Goal: Navigation & Orientation: Find specific page/section

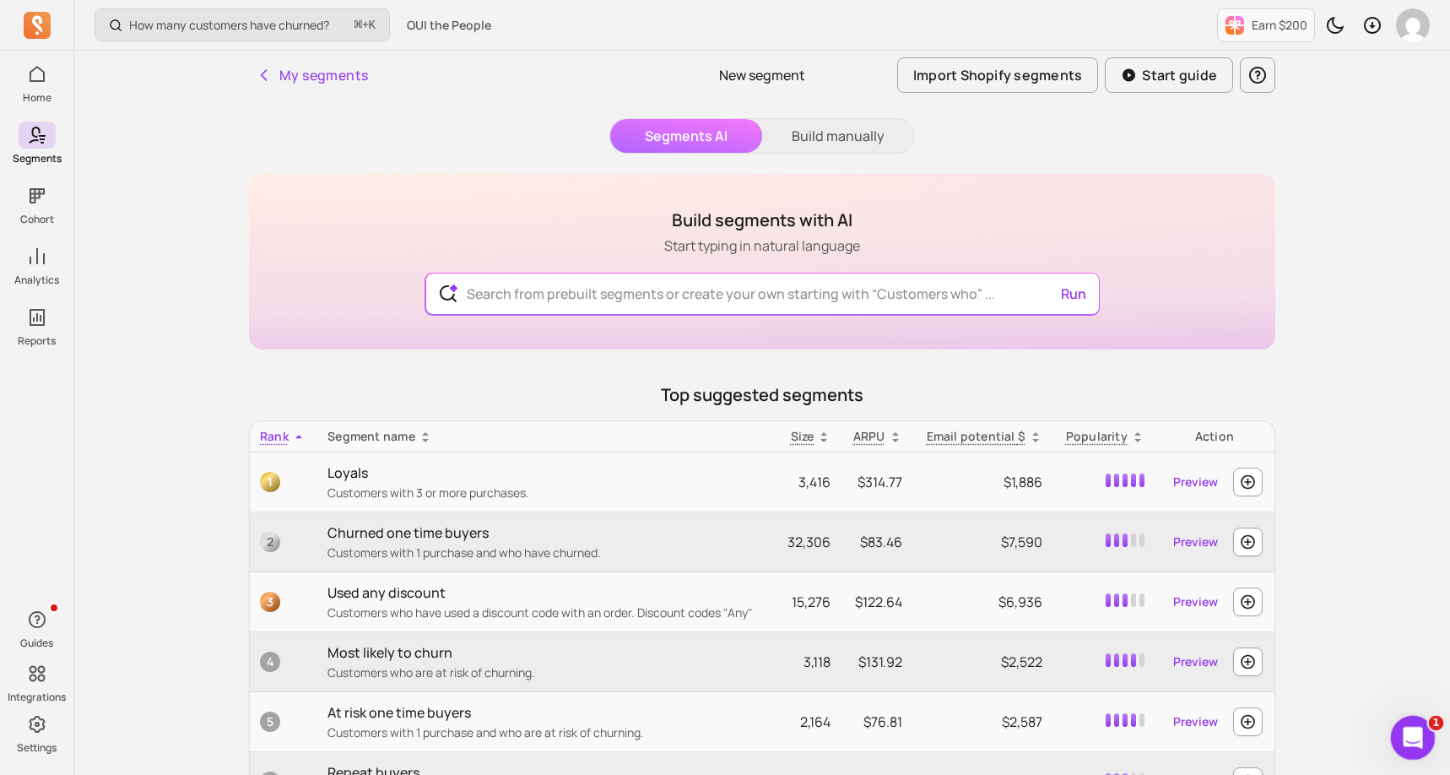
click at [1403, 738] on icon "Open Intercom Messenger" at bounding box center [1411, 736] width 28 height 28
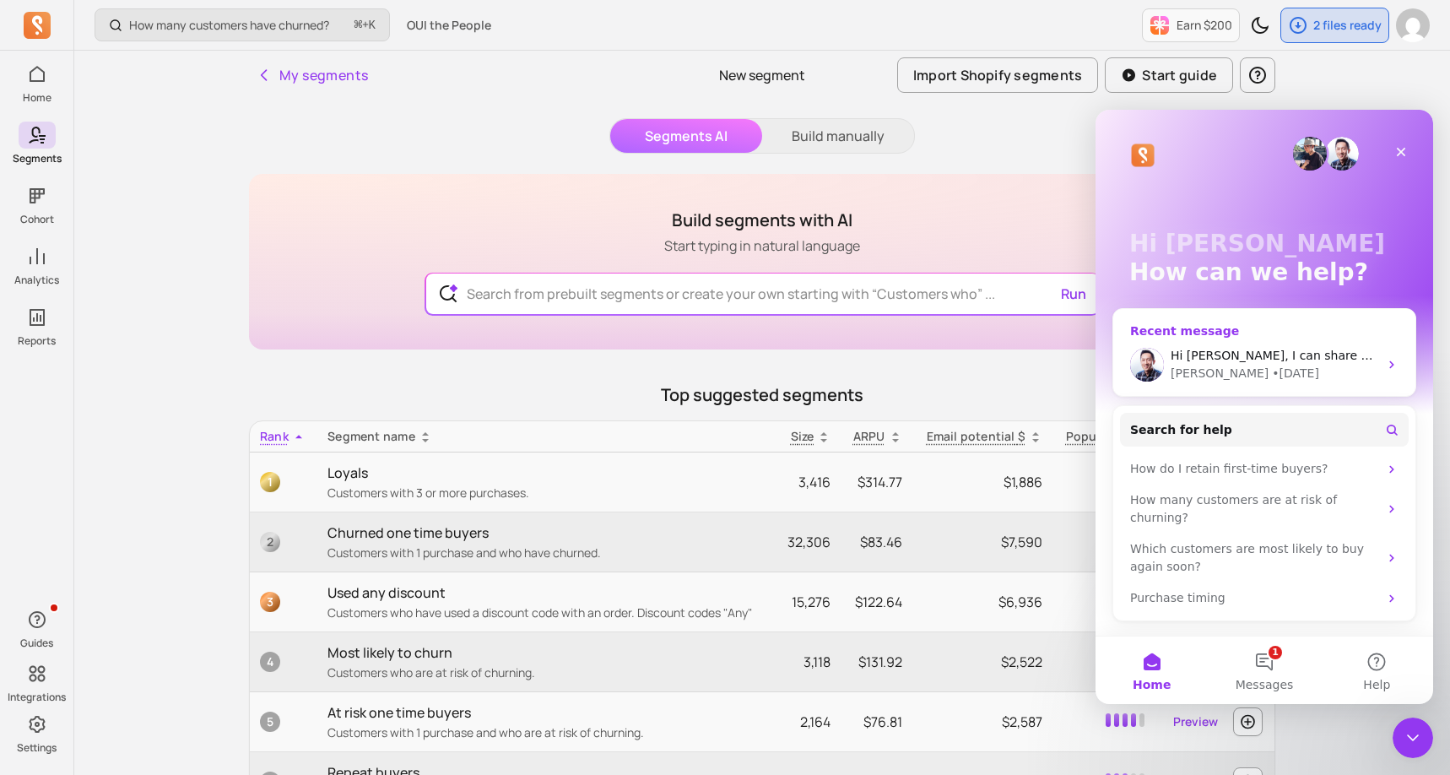
click at [1305, 371] on div "John • 3d ago" at bounding box center [1275, 374] width 208 height 18
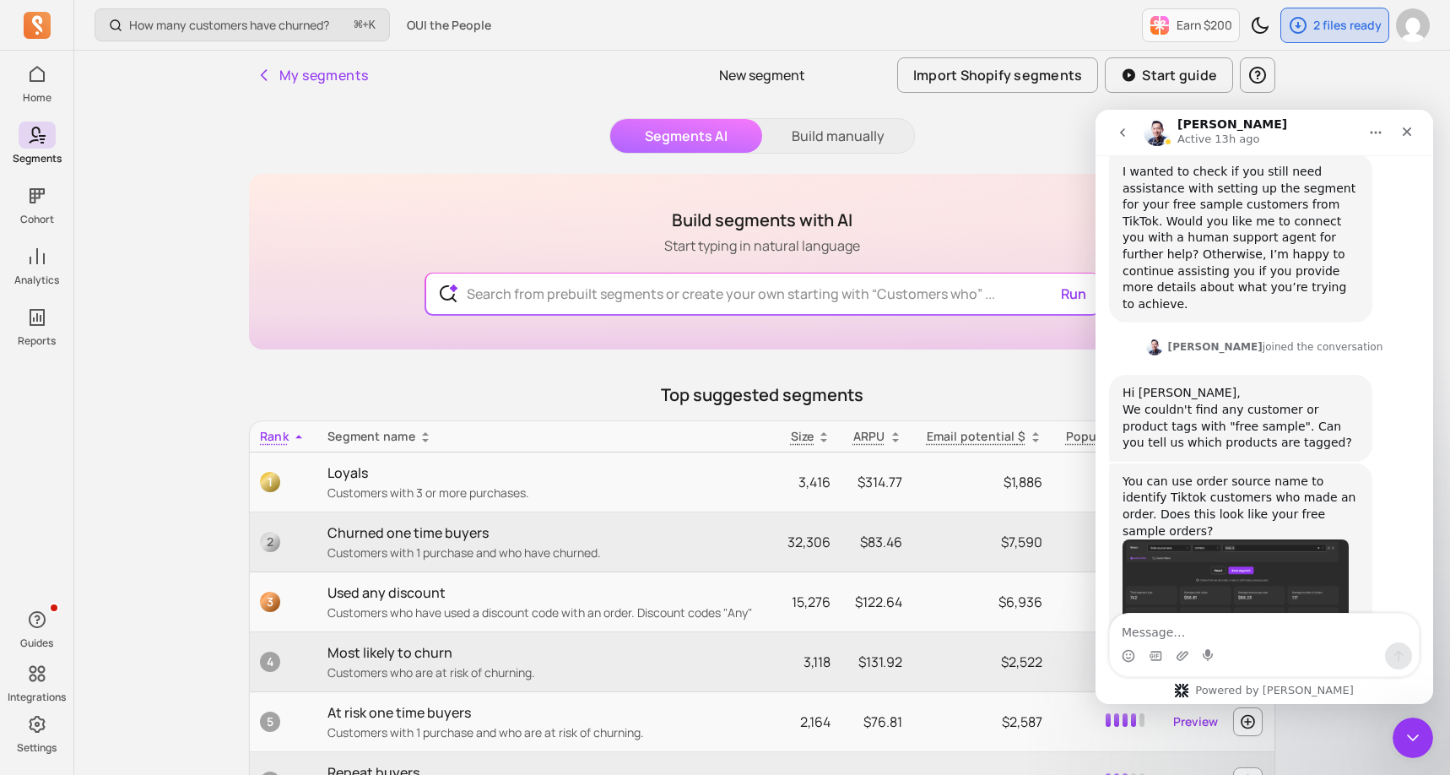
scroll to position [890, 0]
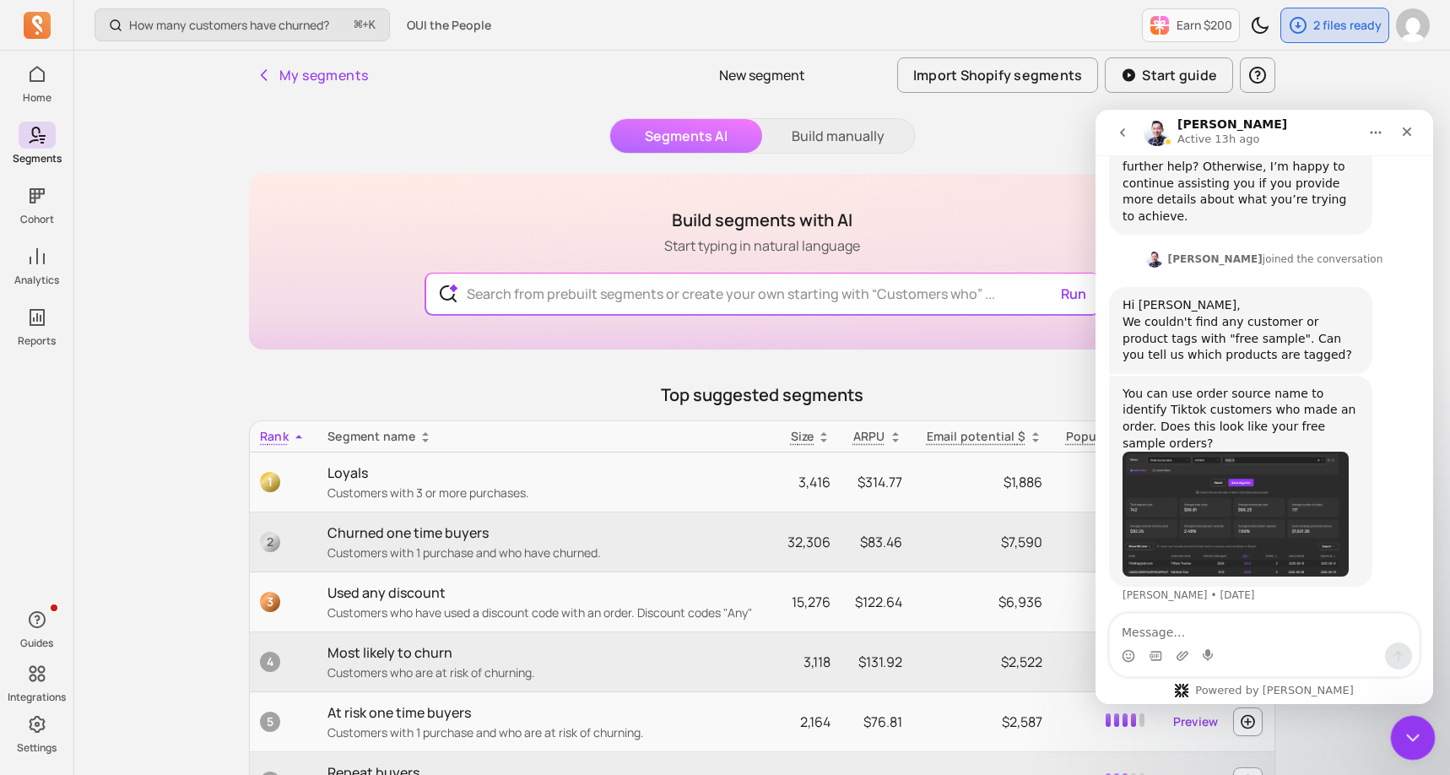
click at [1411, 739] on icon "Close Intercom Messenger" at bounding box center [1410, 735] width 20 height 20
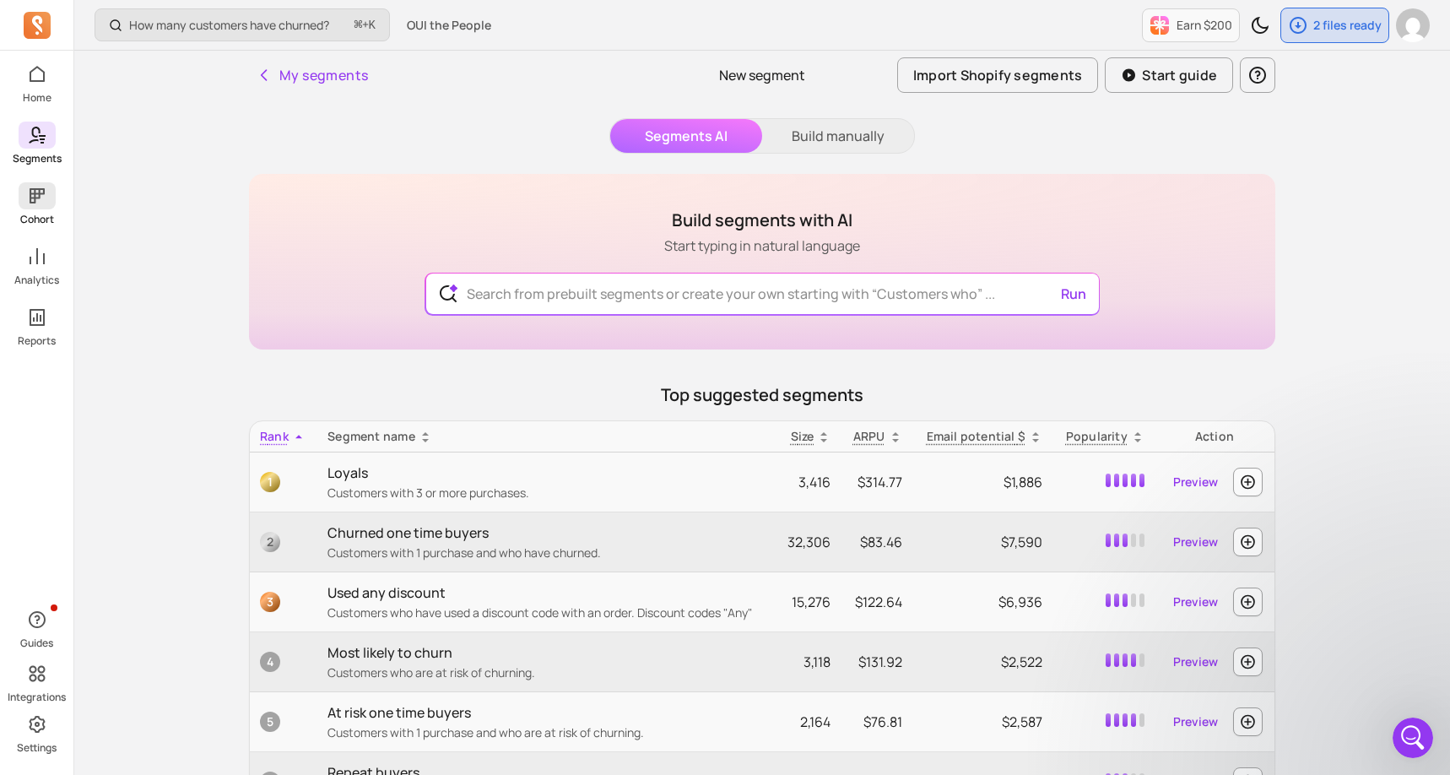
click at [33, 206] on span at bounding box center [37, 195] width 37 height 27
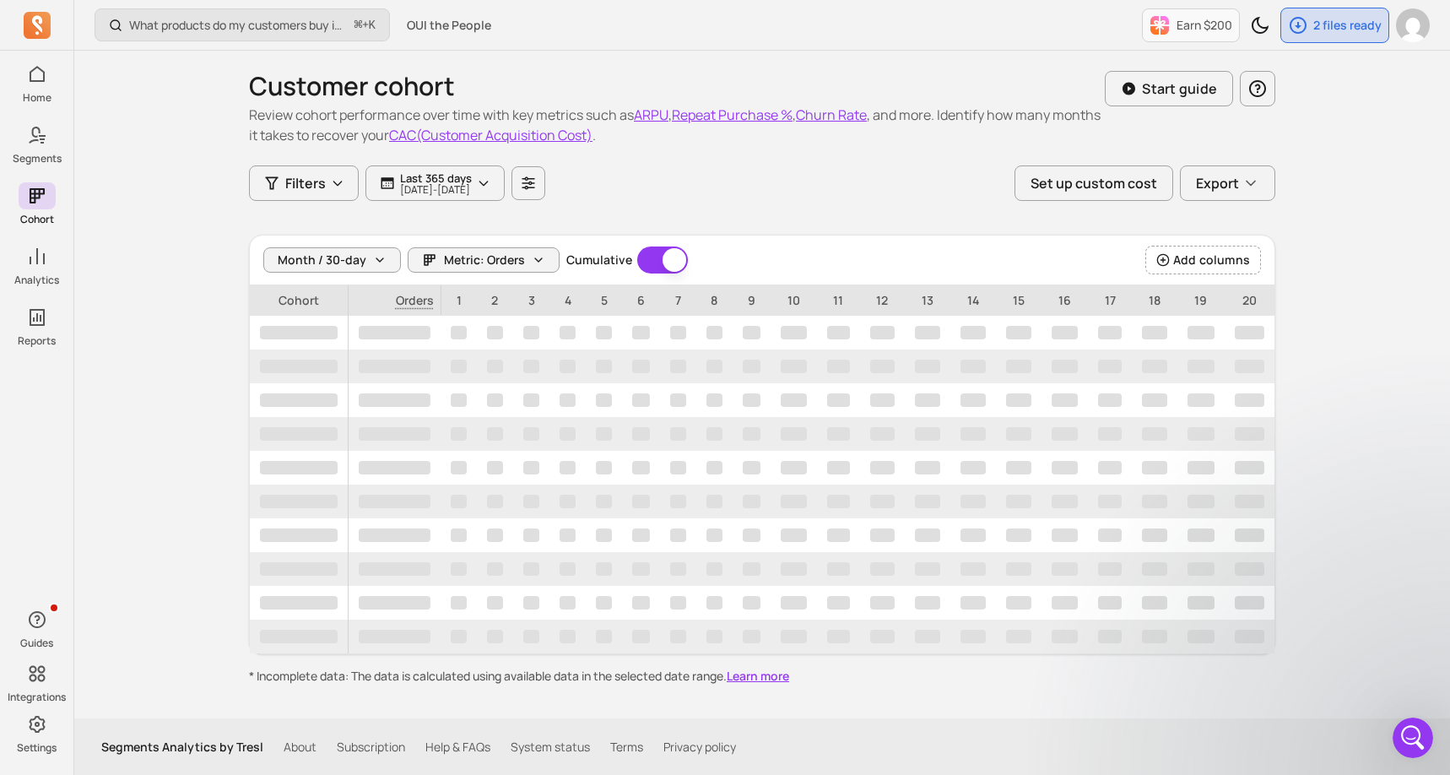
click at [161, 314] on div "What products do my customers buy in the same order? ⌘ + K OUI the People Earn …" at bounding box center [762, 388] width 1376 height 776
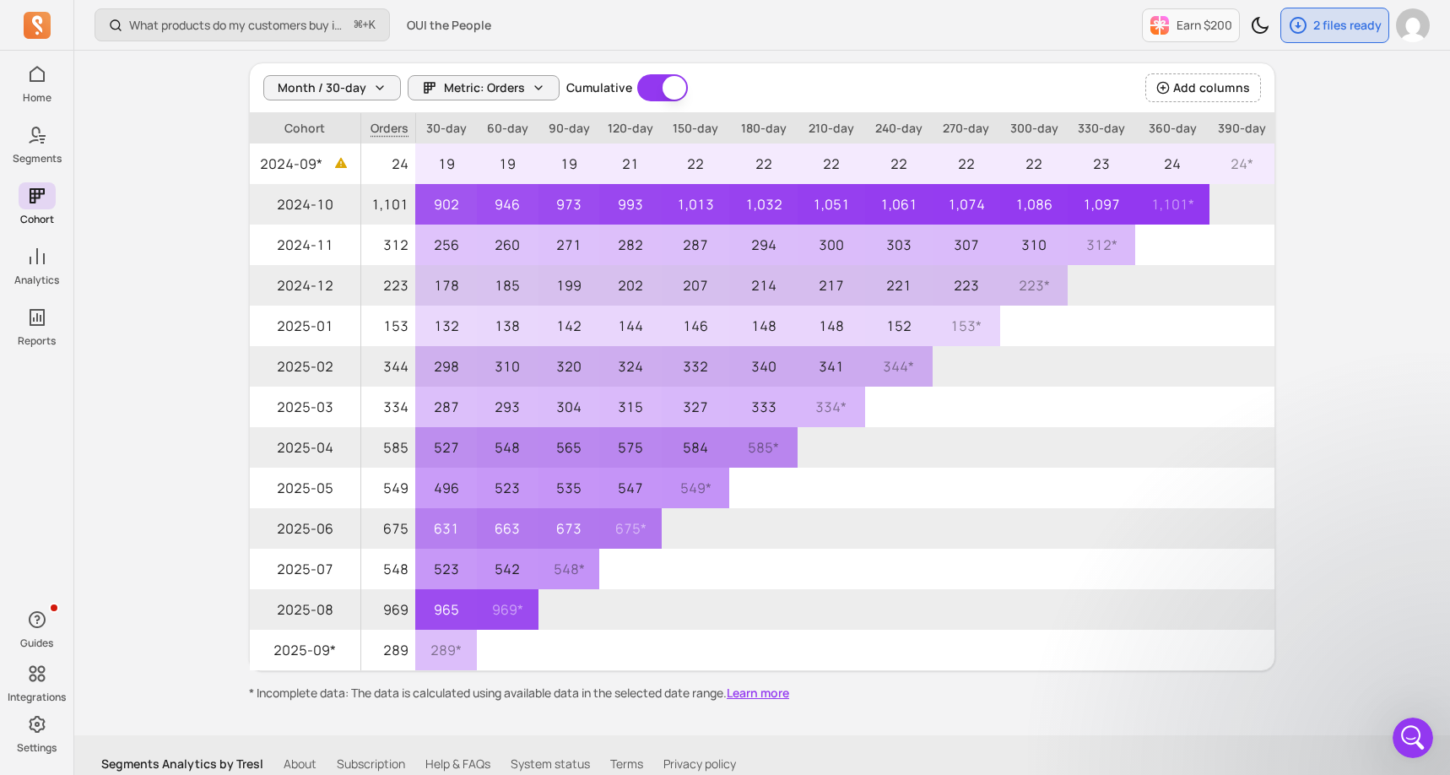
scroll to position [190, 0]
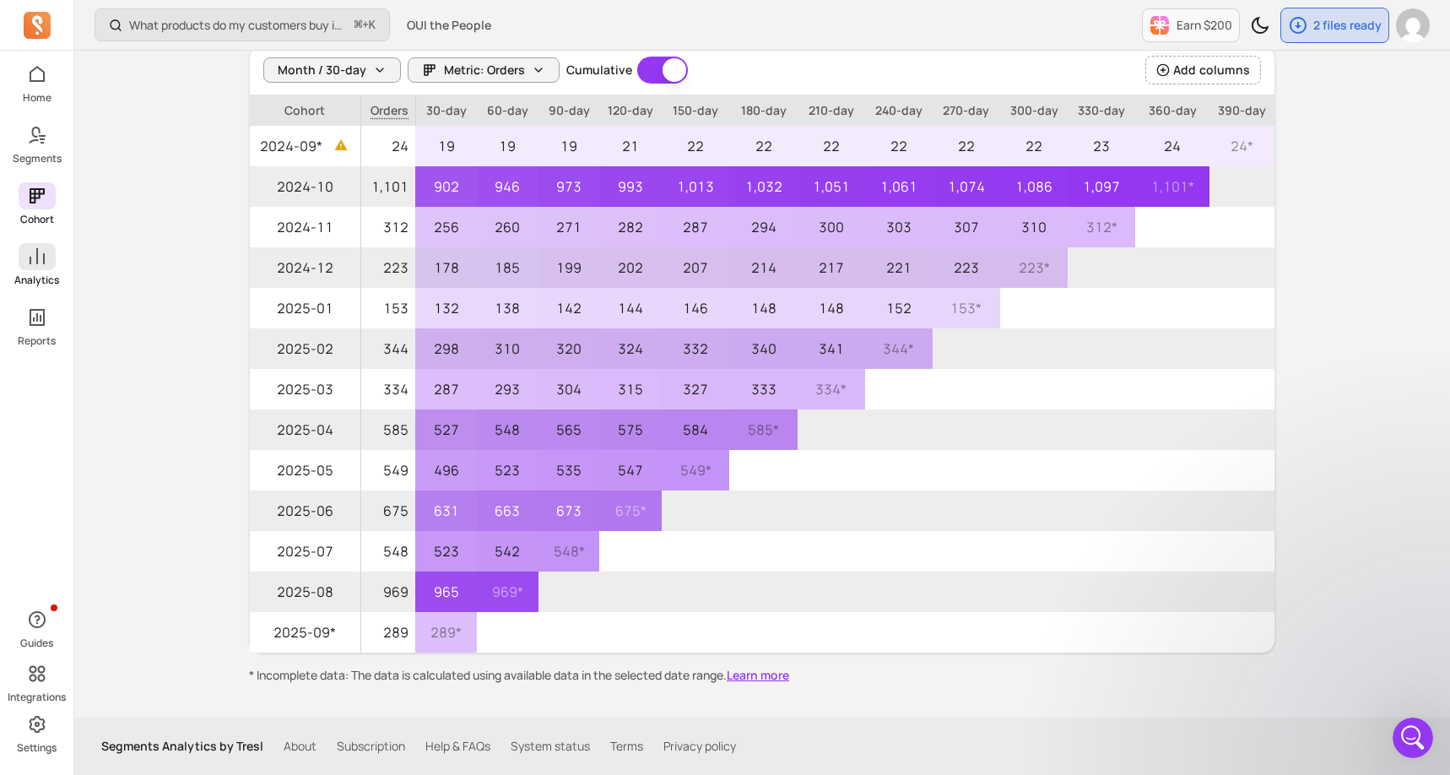
click at [43, 273] on p "Analytics" at bounding box center [36, 280] width 45 height 14
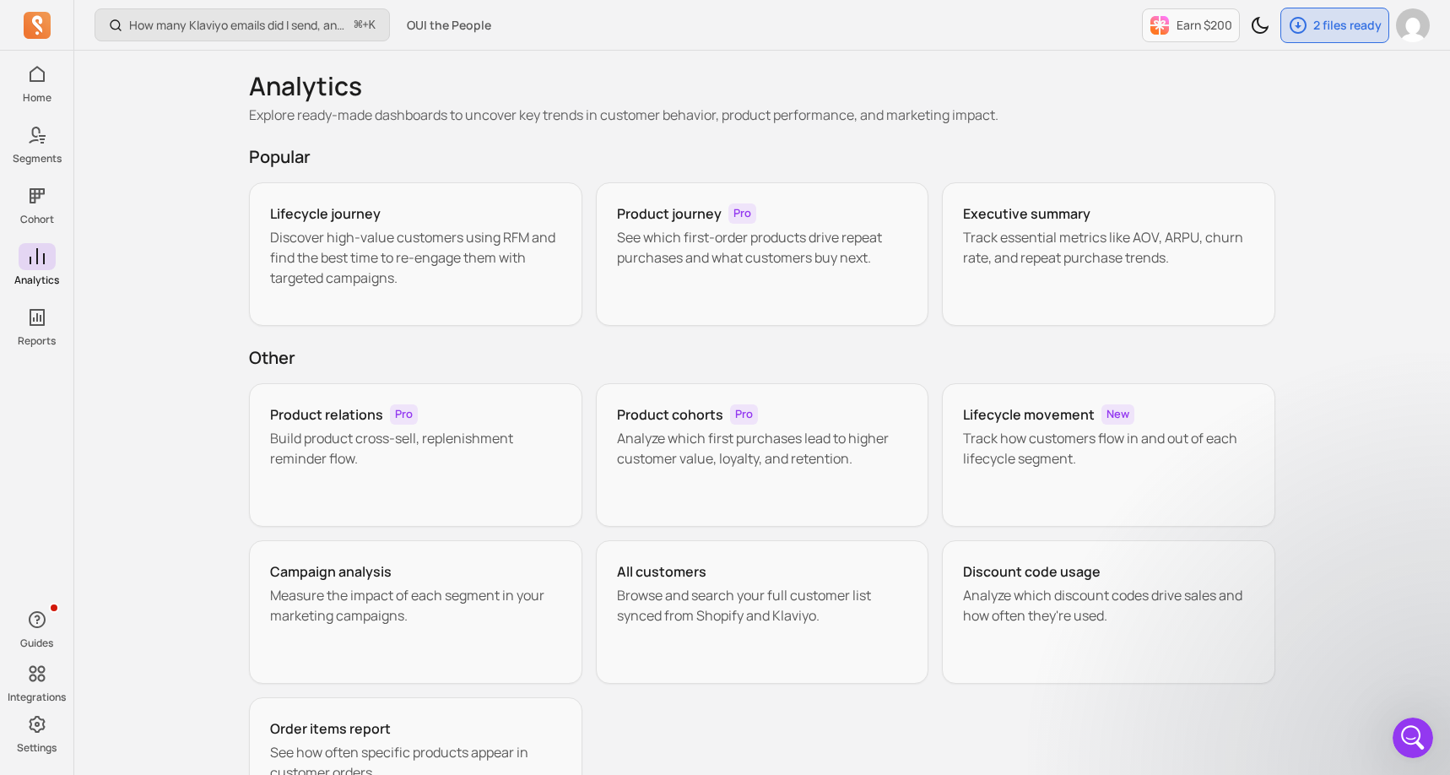
click at [151, 317] on div "How many Klaviyo emails did I send, and how well did they perform? ⌘ + K OUI th…" at bounding box center [762, 466] width 1376 height 932
click at [1398, 24] on img "button" at bounding box center [1413, 25] width 34 height 34
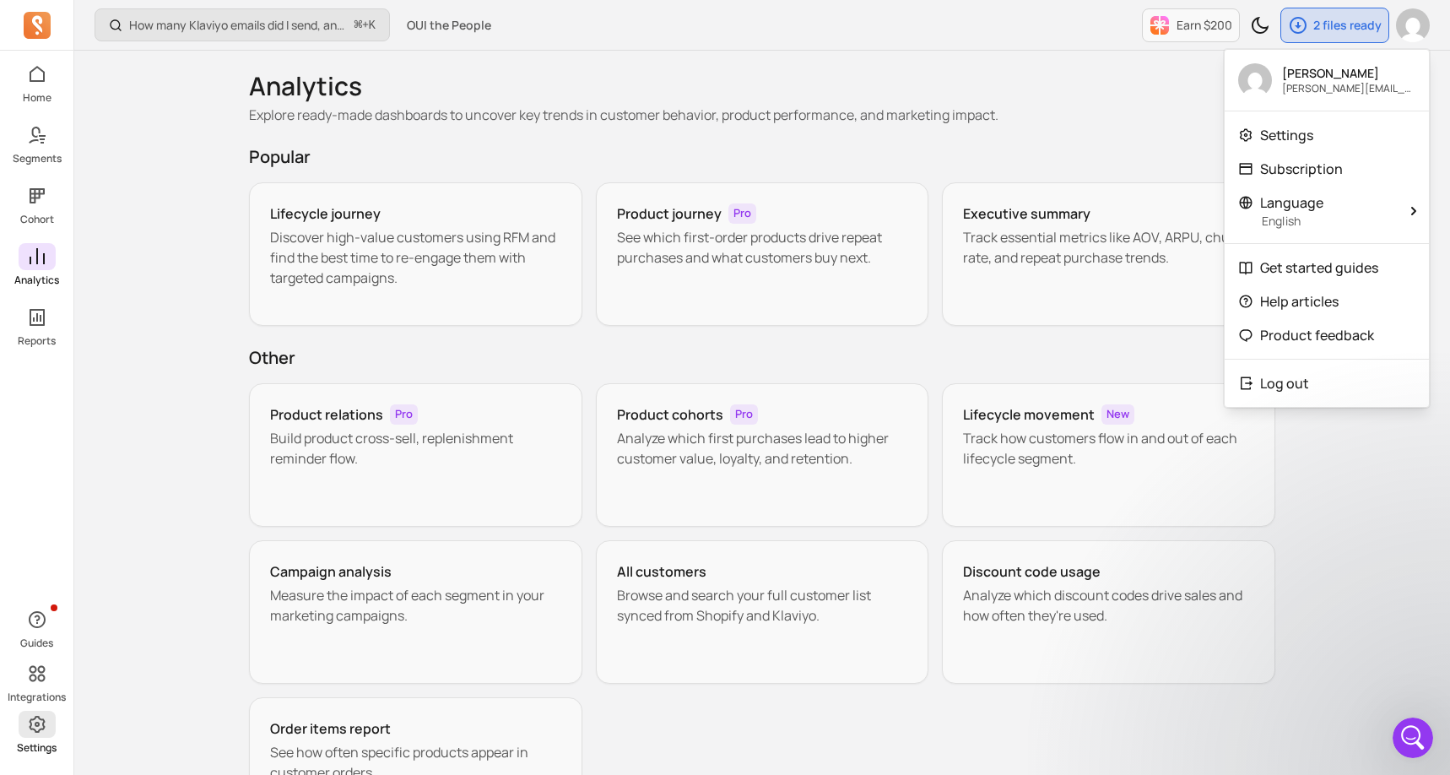
click at [32, 730] on icon at bounding box center [37, 724] width 20 height 20
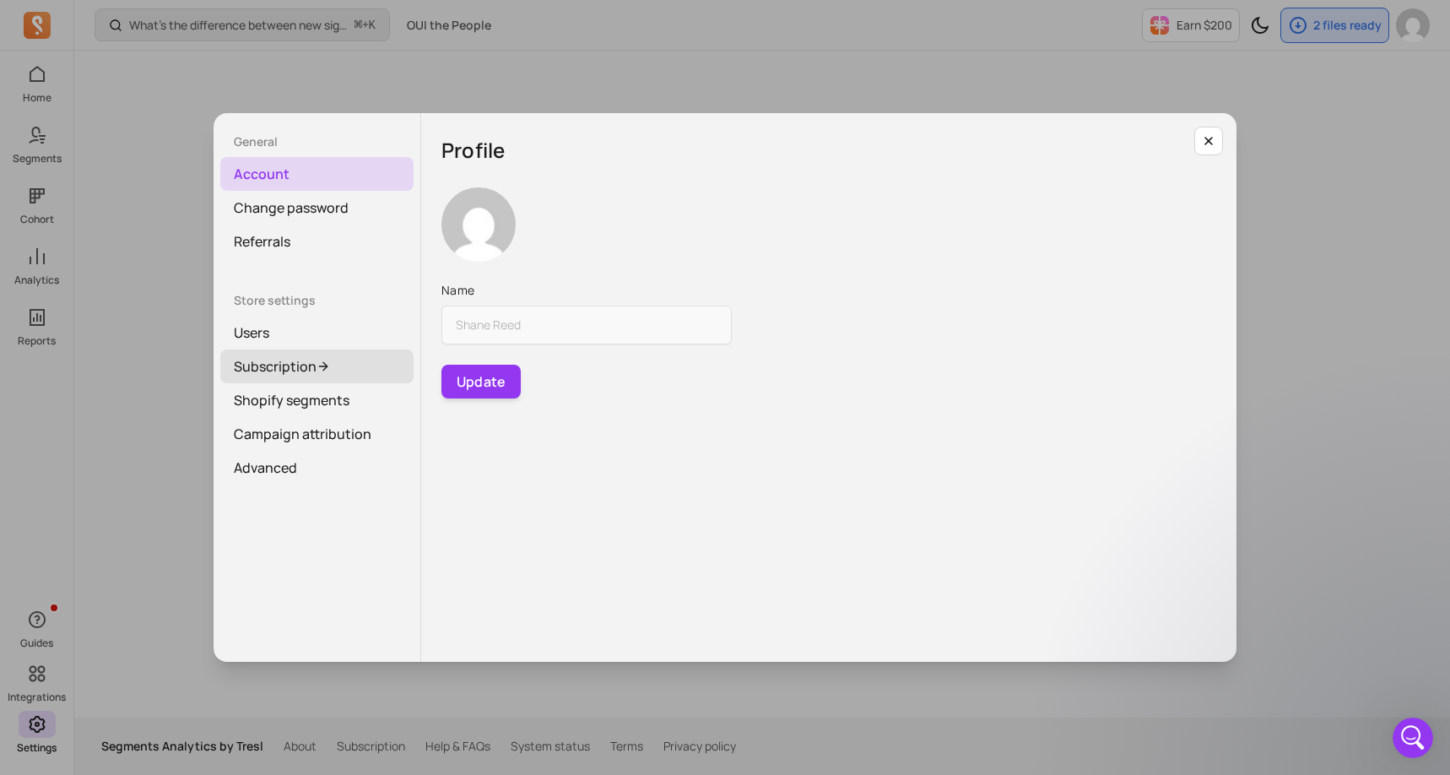
click at [287, 353] on link "Subscription" at bounding box center [316, 366] width 193 height 34
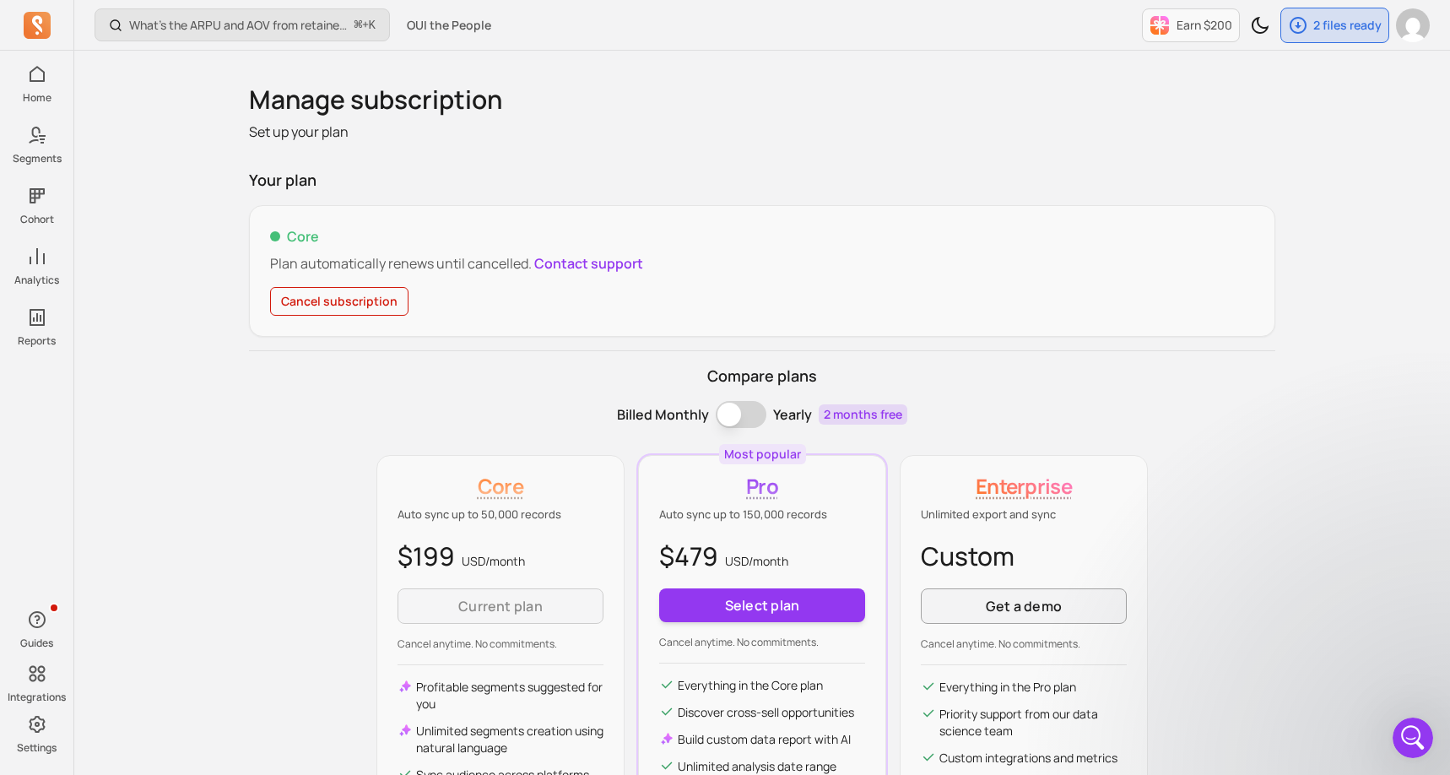
click at [287, 353] on div "Your plan Core Plan automatically renews until cancelled. Contact support Cance…" at bounding box center [762, 530] width 1026 height 723
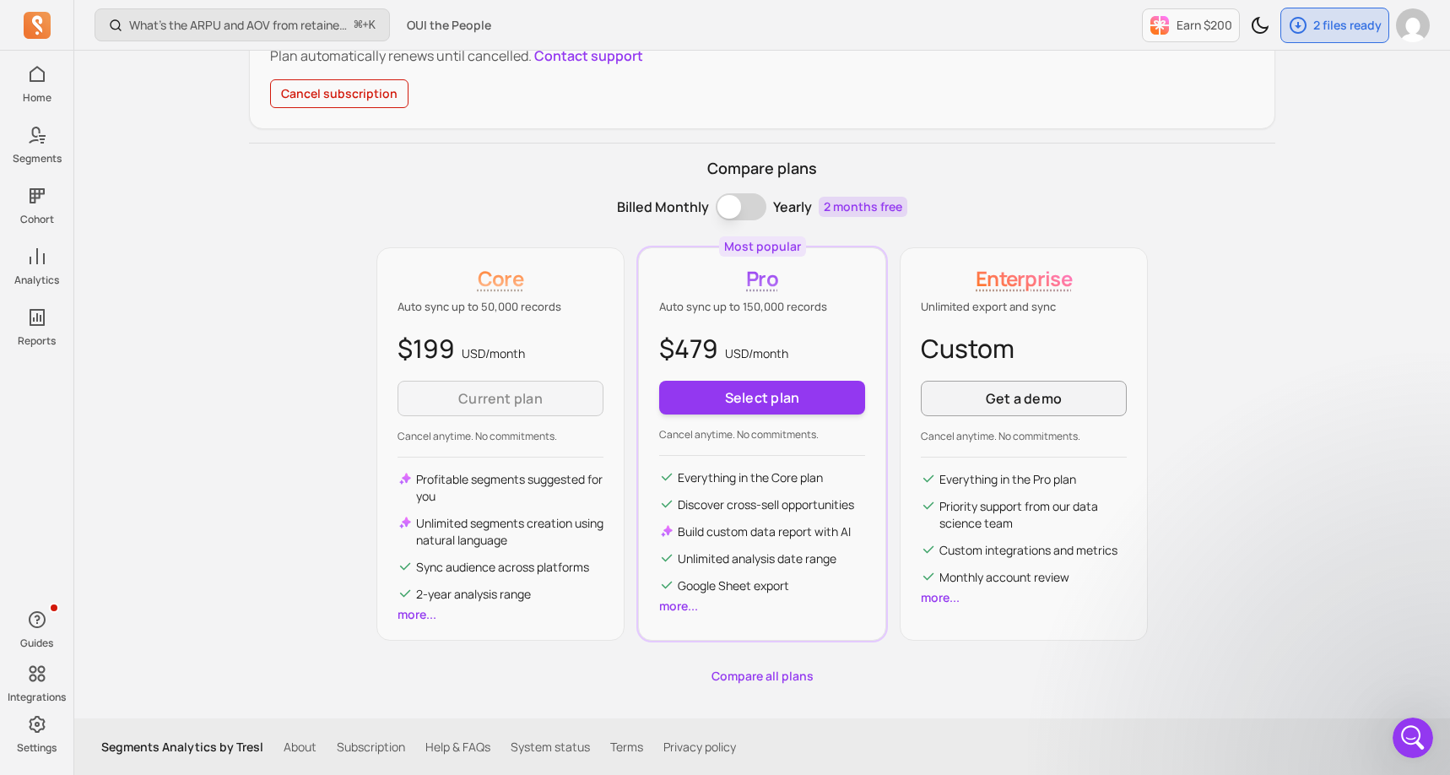
scroll to position [208, 0]
click at [750, 215] on button "Billing term" at bounding box center [741, 206] width 51 height 27
click at [749, 215] on button "Billing term" at bounding box center [741, 206] width 51 height 27
click at [1220, 351] on div "Compare plans Billed Monthly Billing term Yearly 2 months free Core Auto sync u…" at bounding box center [762, 420] width 1026 height 527
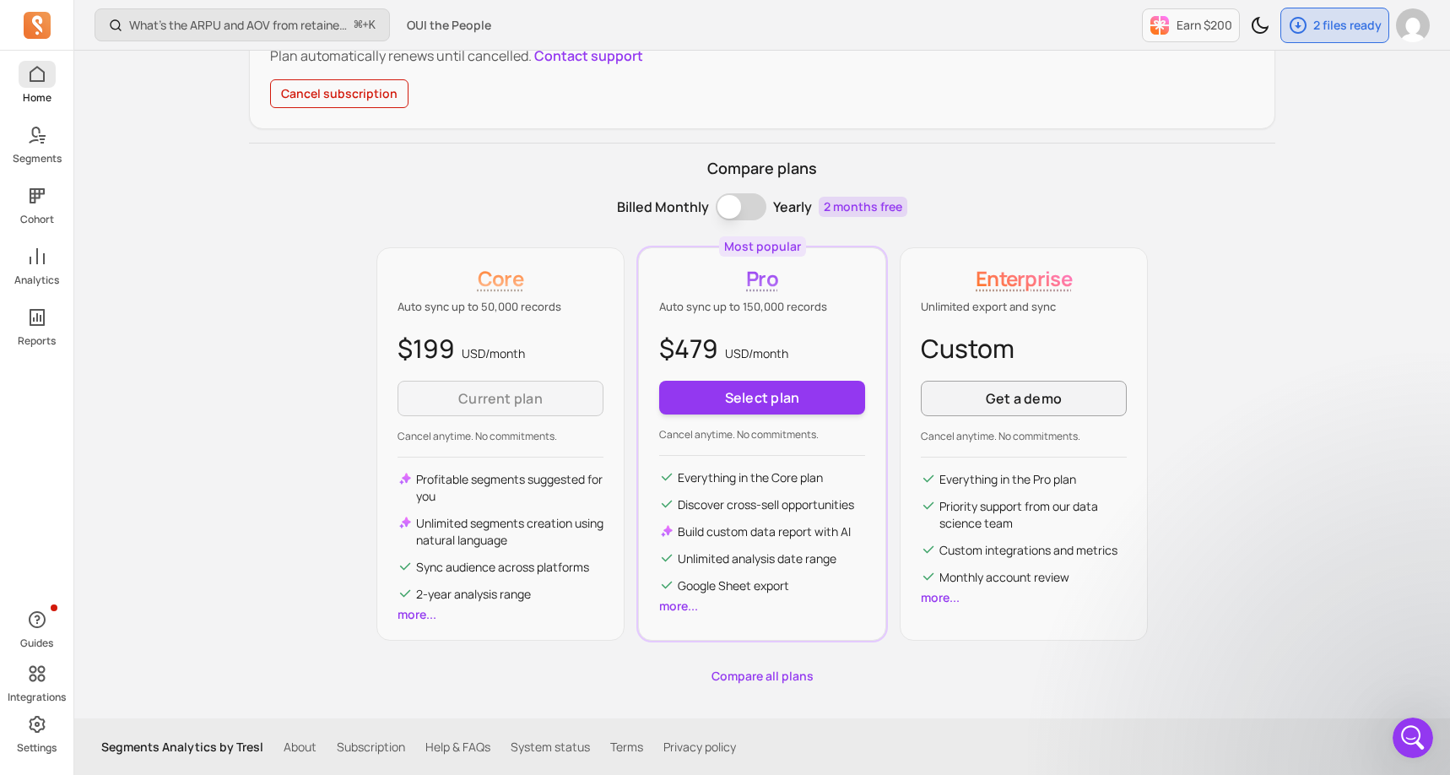
click at [38, 100] on p "Home" at bounding box center [37, 98] width 29 height 14
